Goal: Transaction & Acquisition: Purchase product/service

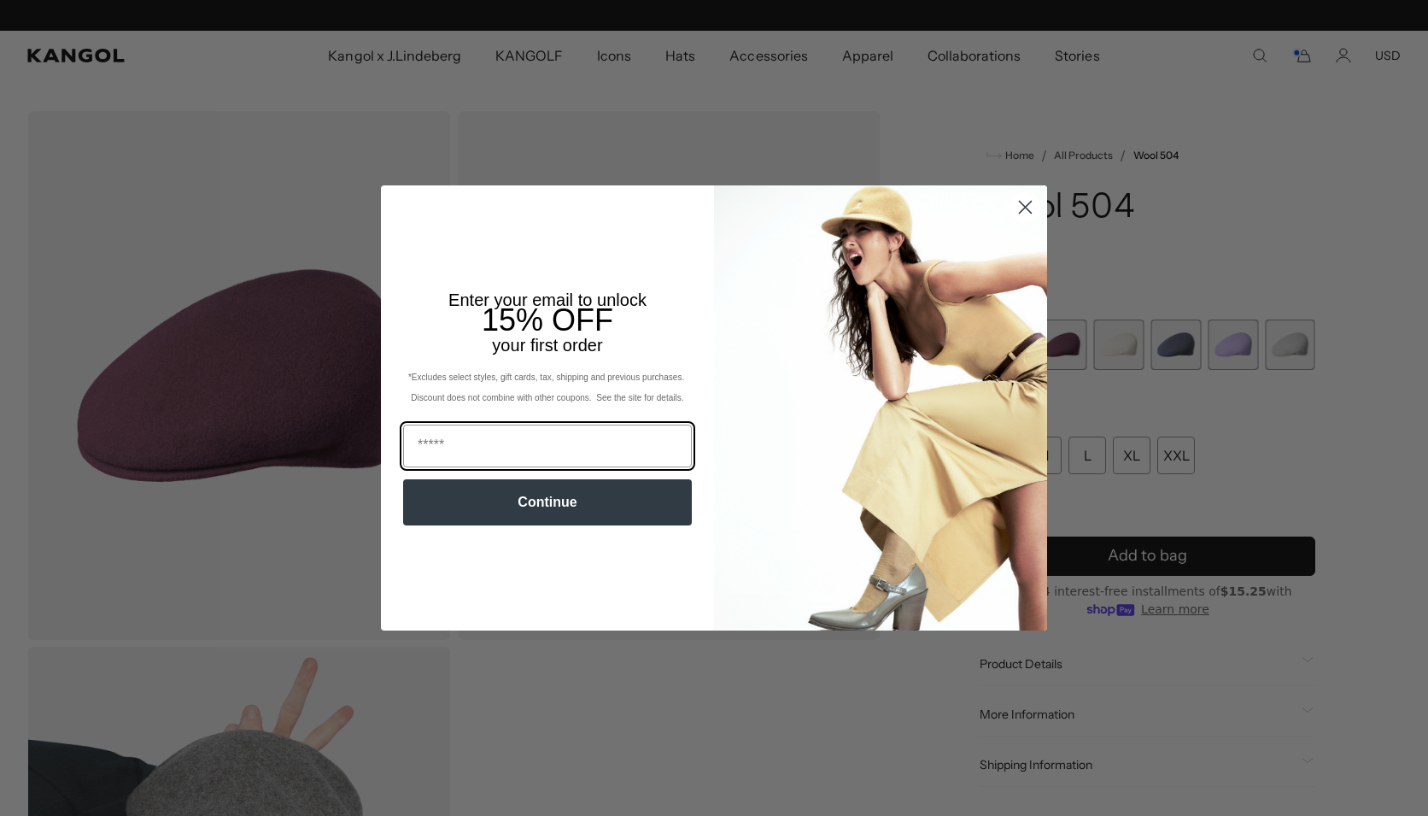
scroll to position [0, 352]
click at [1023, 205] on icon "Close dialog" at bounding box center [1026, 208] width 12 height 12
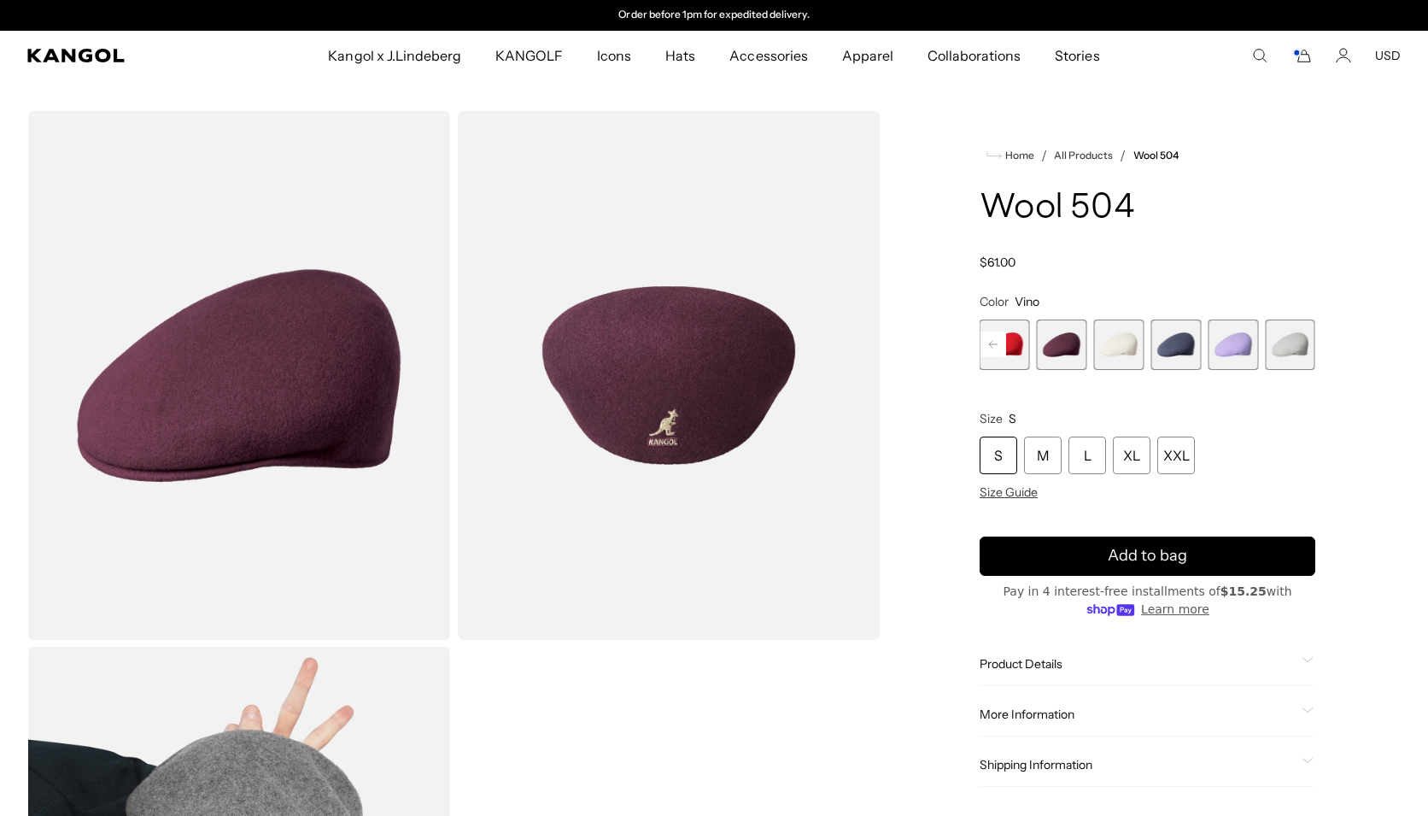
click at [1308, 56] on icon "Cart" at bounding box center [1301, 55] width 20 height 15
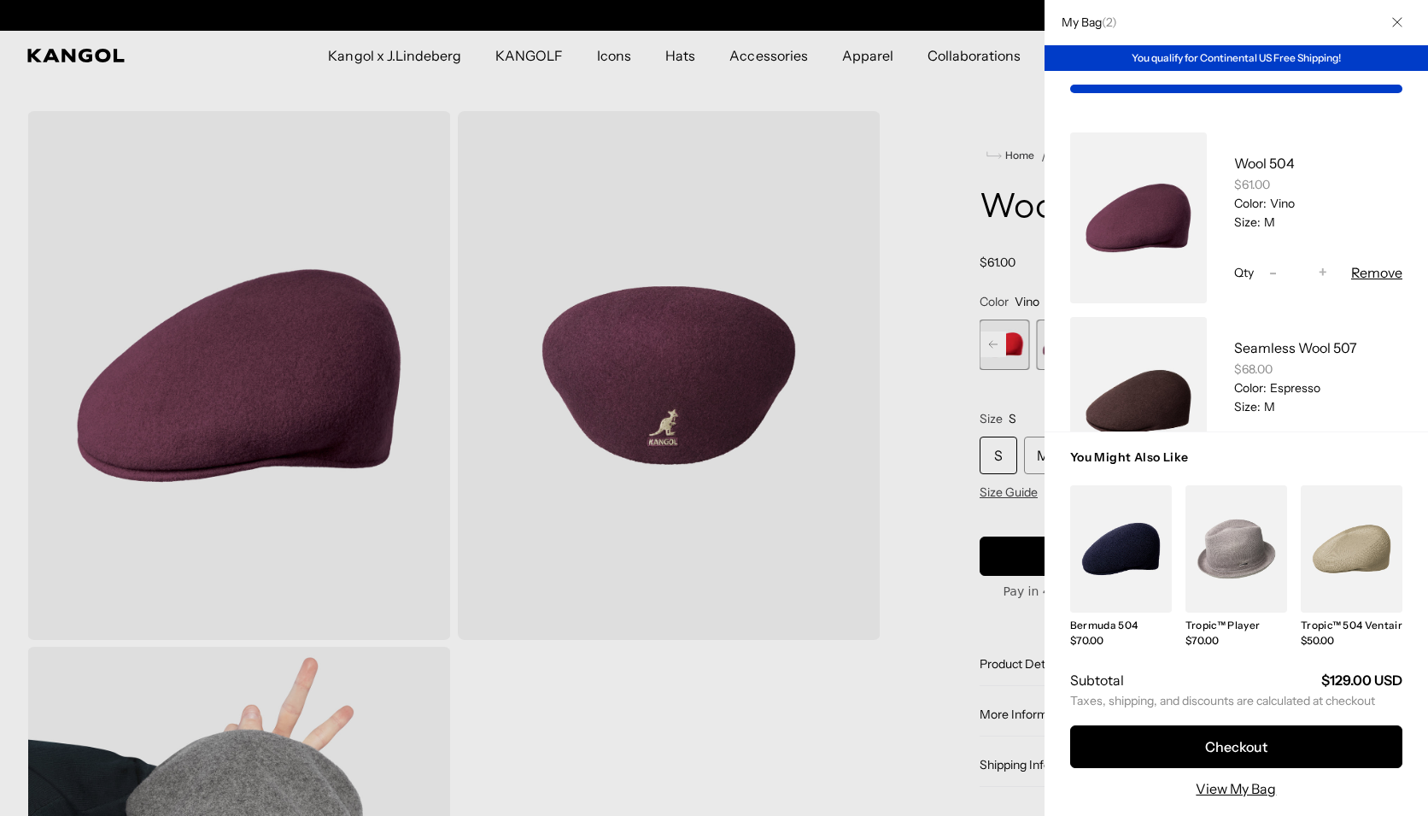
scroll to position [0, 0]
click at [1157, 400] on link "My Bag" at bounding box center [1138, 402] width 137 height 171
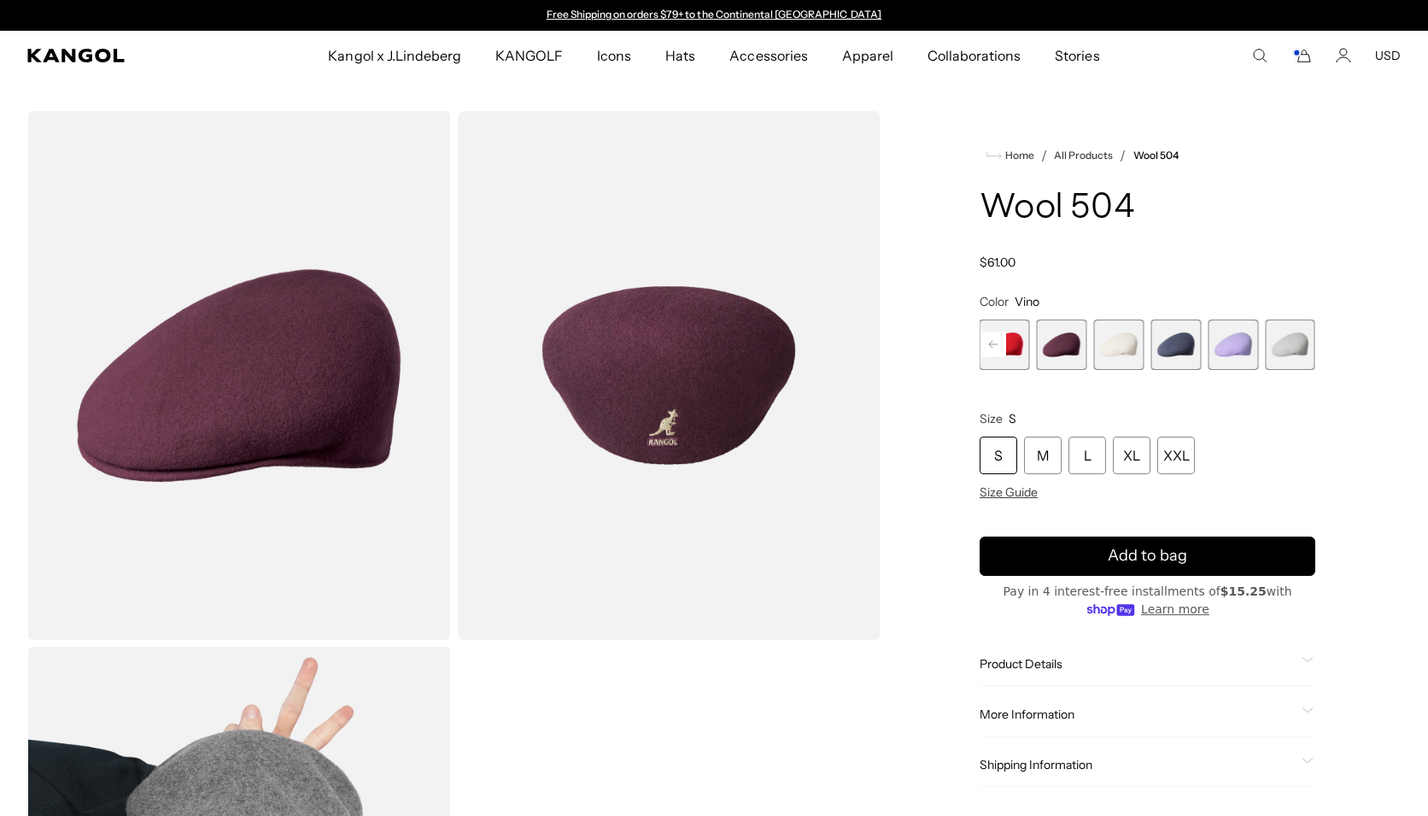
click at [1303, 54] on icon "Cart" at bounding box center [1301, 55] width 20 height 15
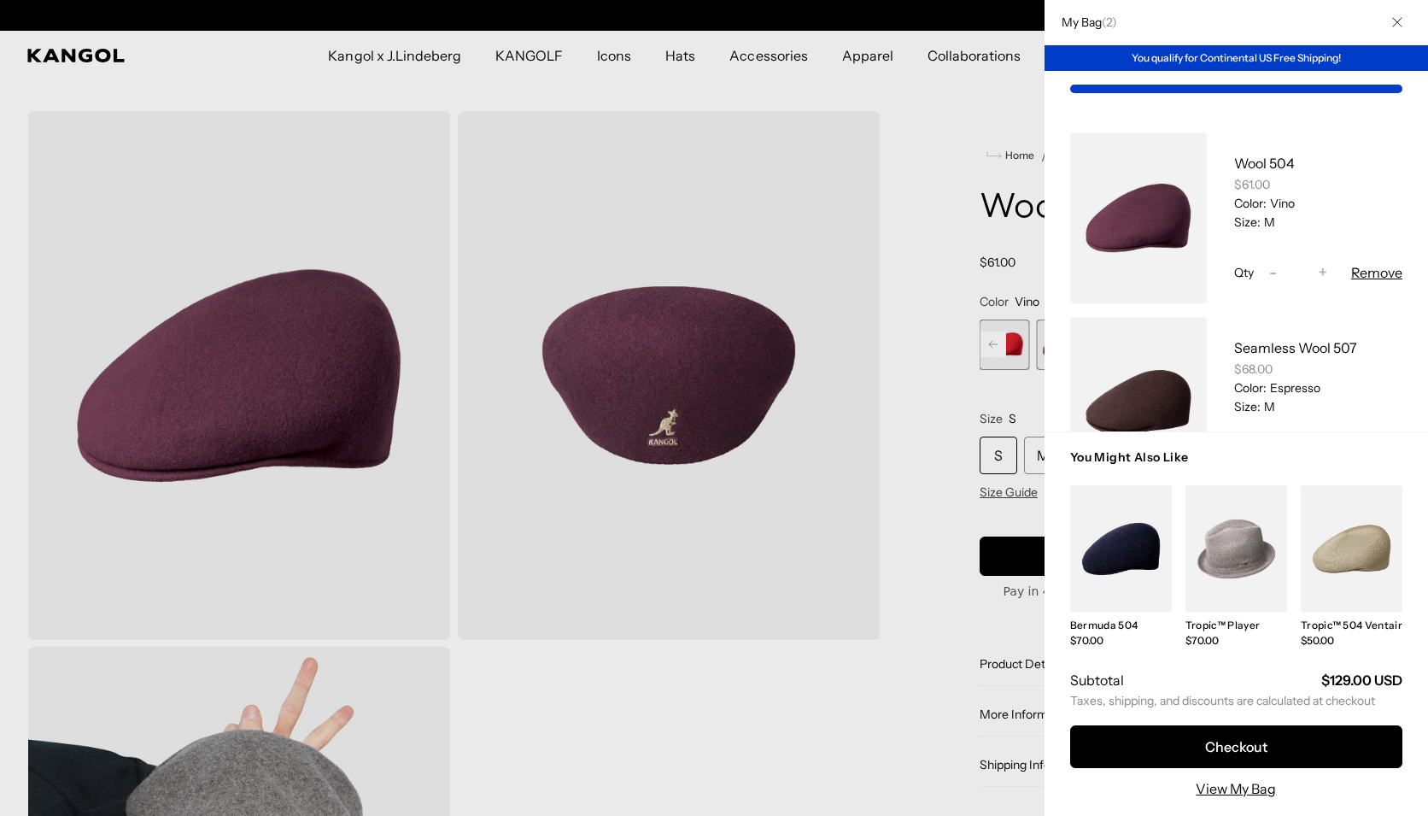
scroll to position [0, 352]
click at [1146, 403] on link "My Bag" at bounding box center [1138, 402] width 137 height 171
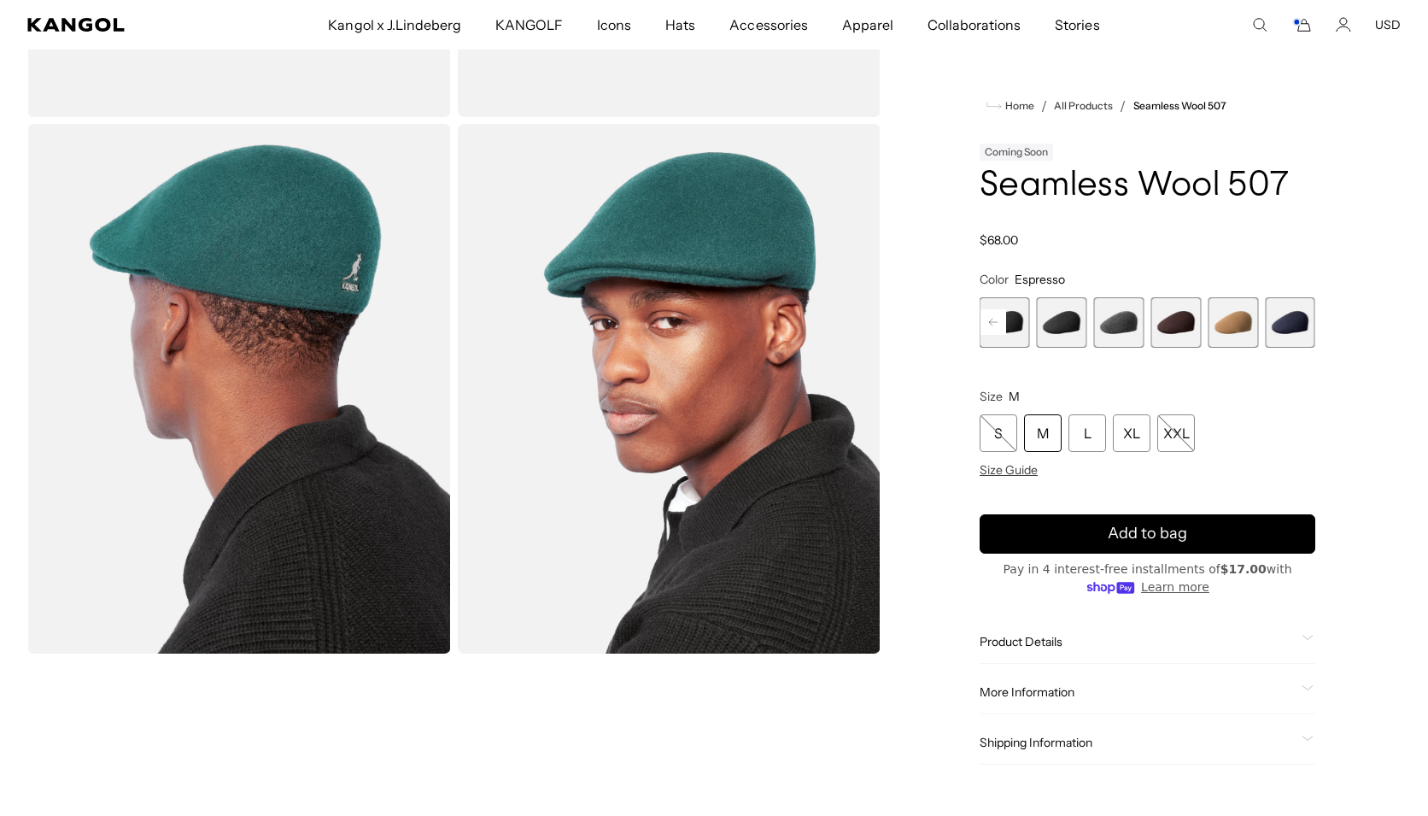
scroll to position [0, 352]
click at [993, 319] on icon at bounding box center [993, 322] width 9 height 7
click at [1066, 324] on span "2 of 9" at bounding box center [1062, 322] width 50 height 50
click at [1063, 321] on span "2 of 9" at bounding box center [1062, 322] width 50 height 50
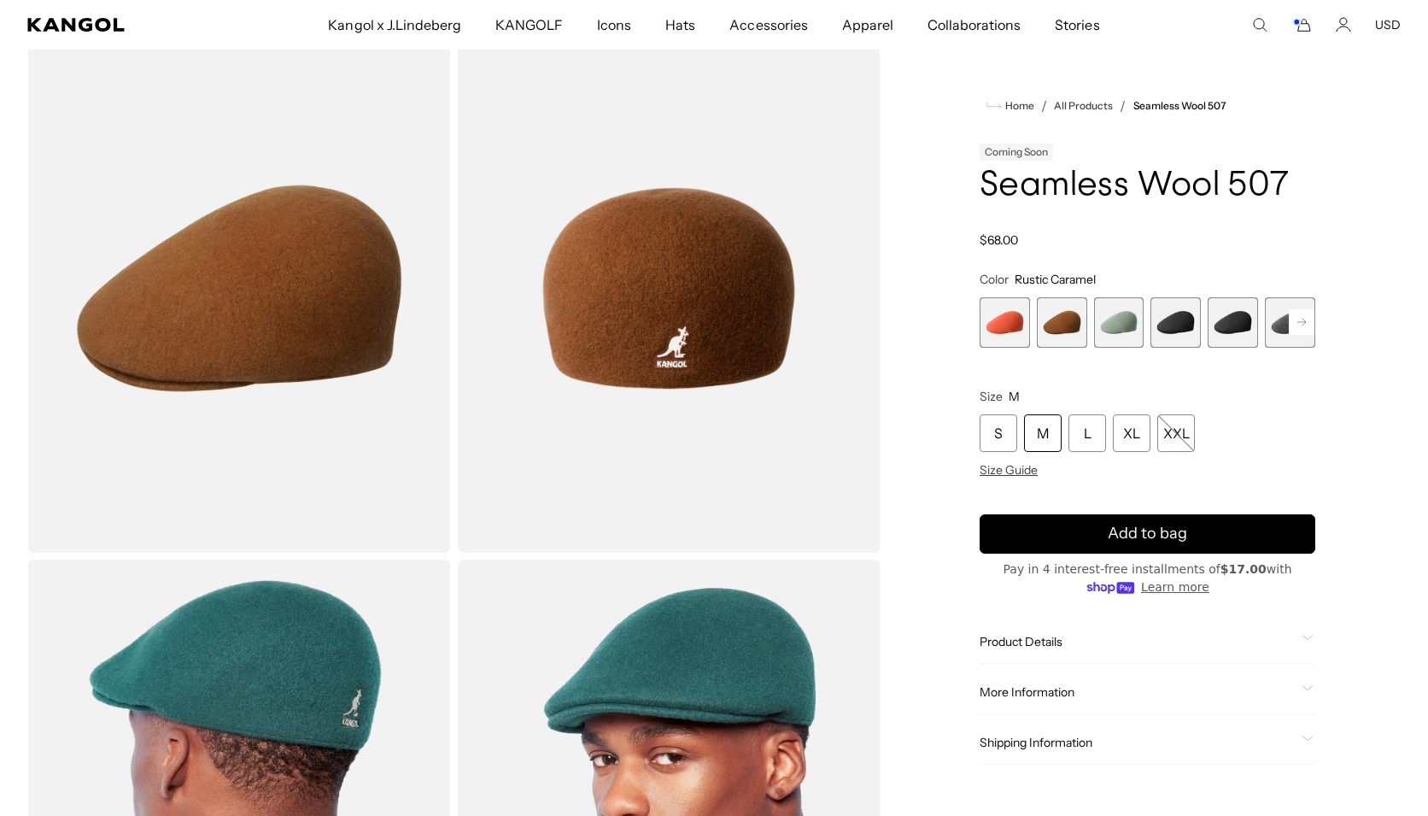
scroll to position [0, 352]
click at [1121, 316] on span "3 of 9" at bounding box center [1119, 322] width 50 height 50
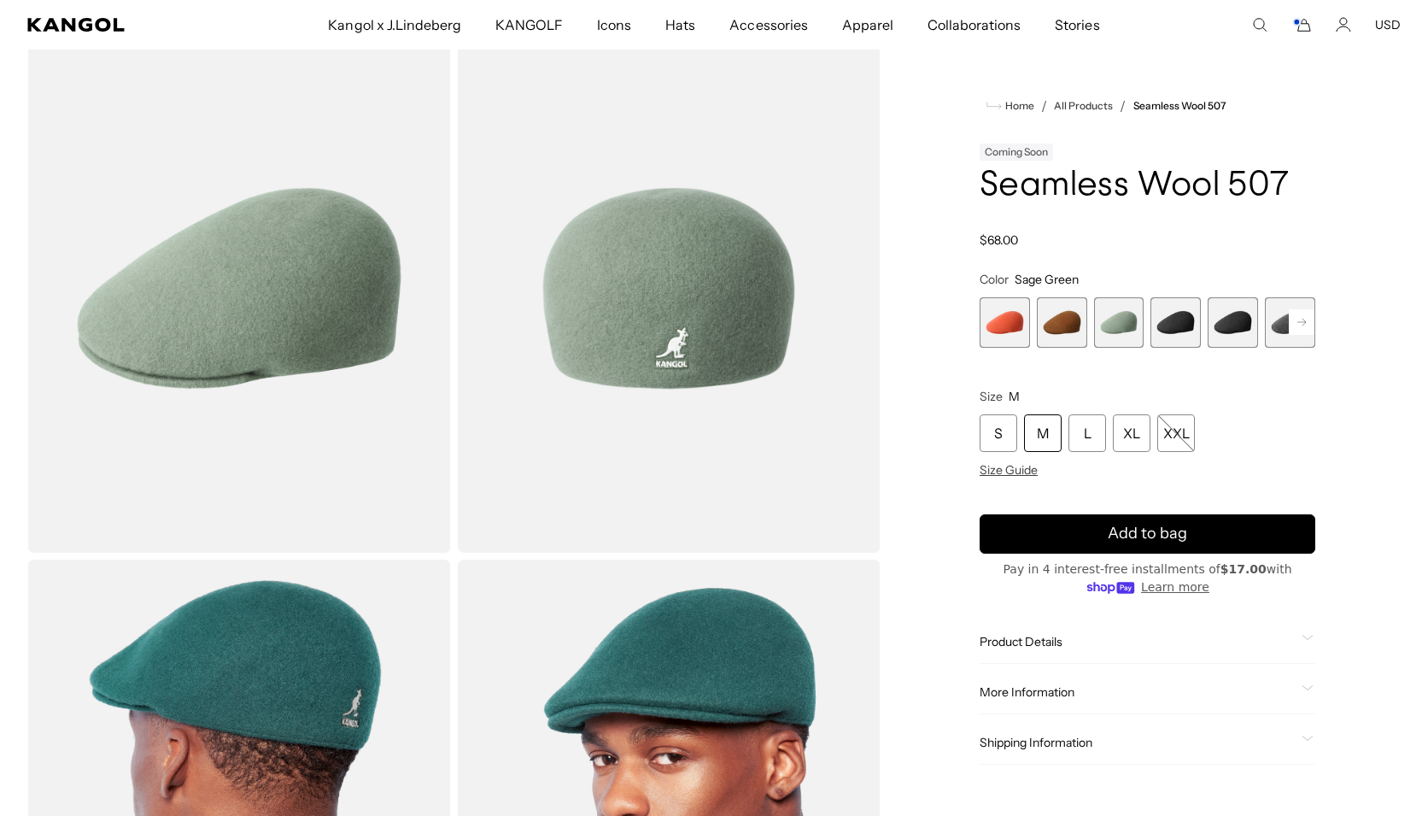
click at [1181, 321] on span "4 of 9" at bounding box center [1176, 322] width 50 height 50
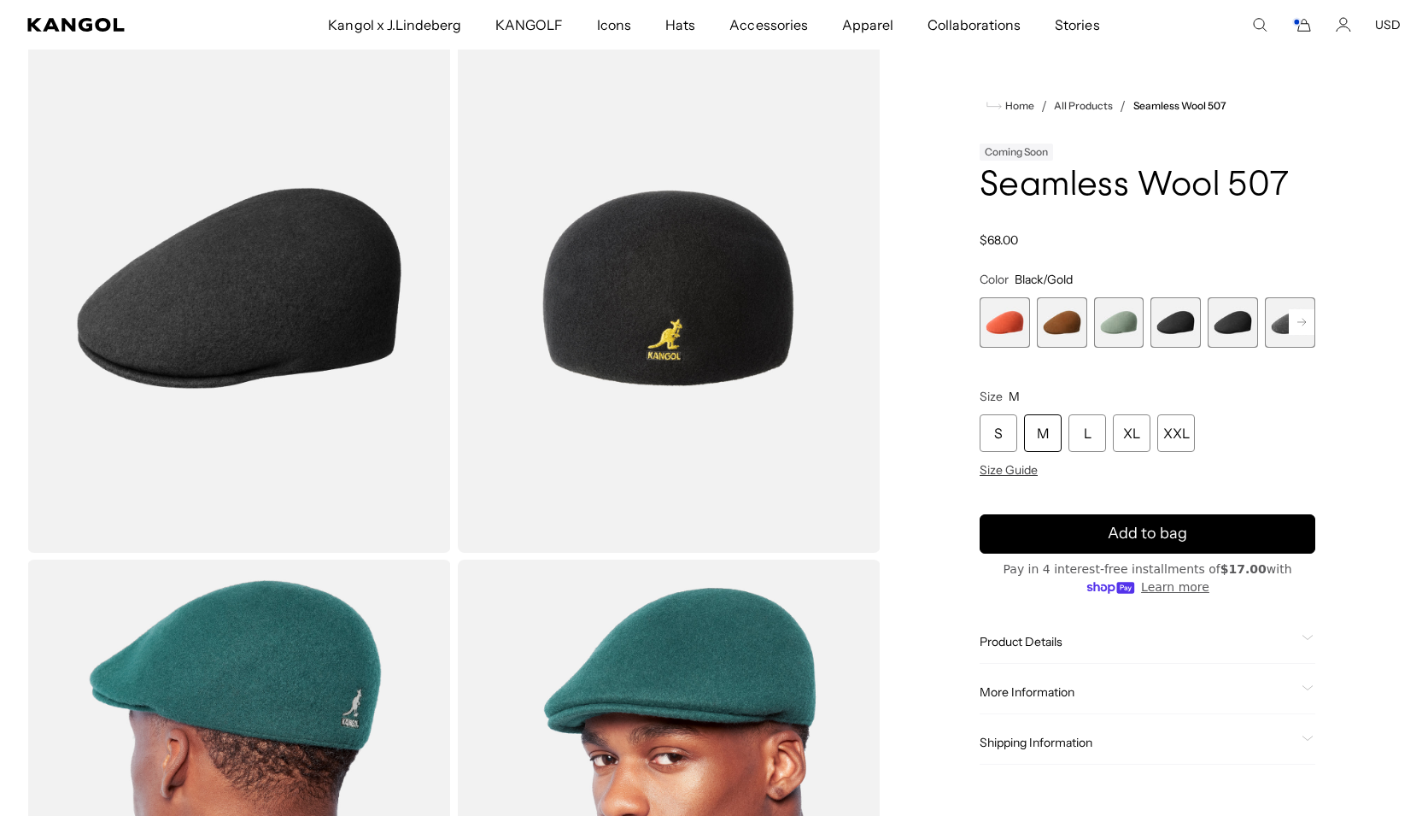
scroll to position [0, 352]
click at [1303, 319] on rect at bounding box center [1302, 322] width 26 height 26
click at [1175, 319] on span "5 of 9" at bounding box center [1176, 322] width 50 height 50
click at [1235, 318] on span "6 of 9" at bounding box center [1233, 322] width 50 height 50
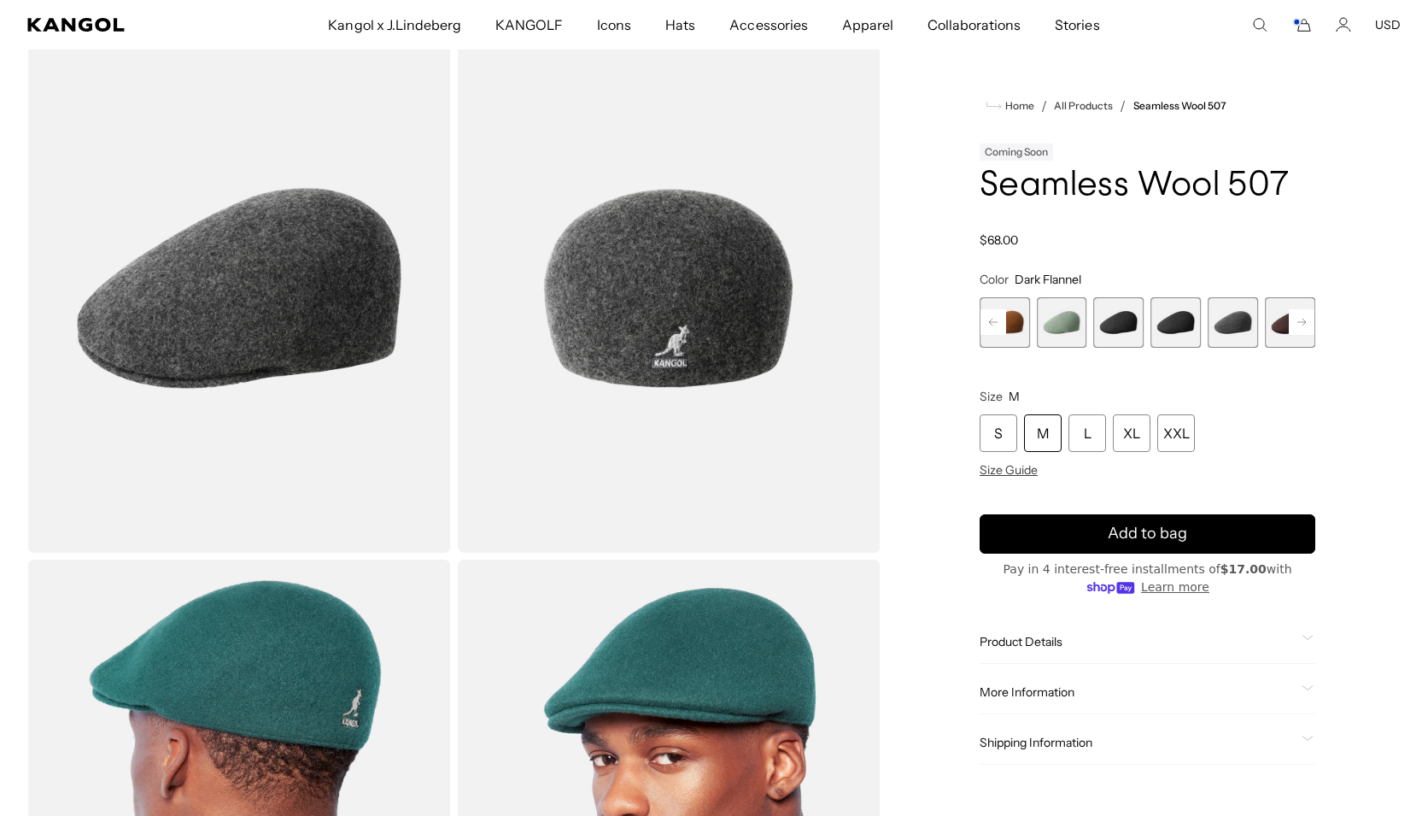
scroll to position [0, 352]
